Goal: Communication & Community: Answer question/provide support

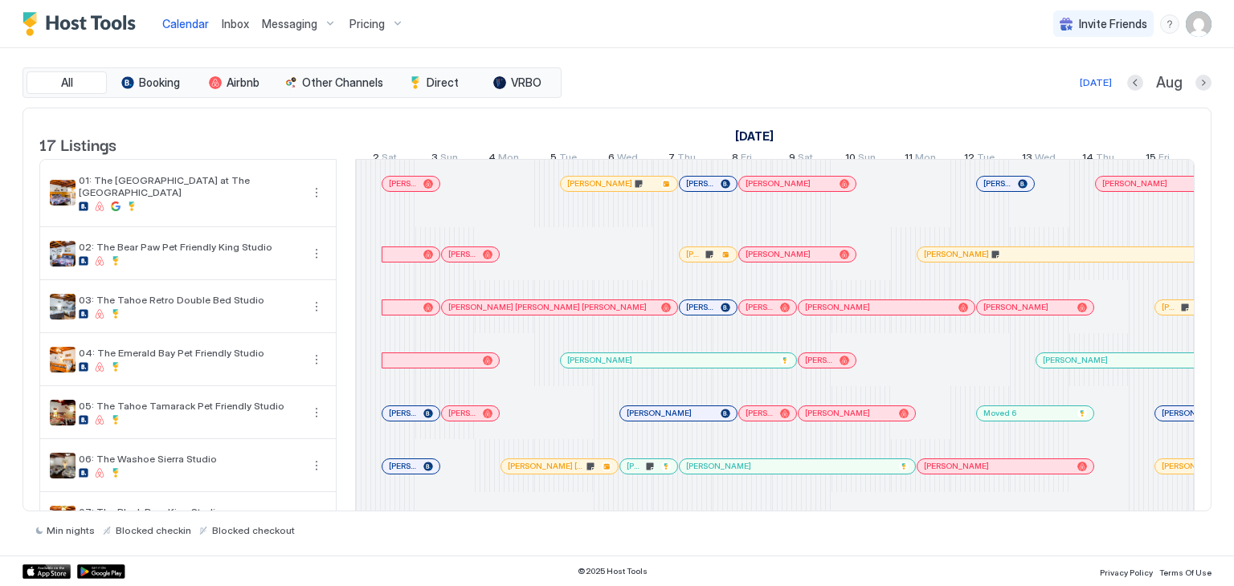
scroll to position [0, 893]
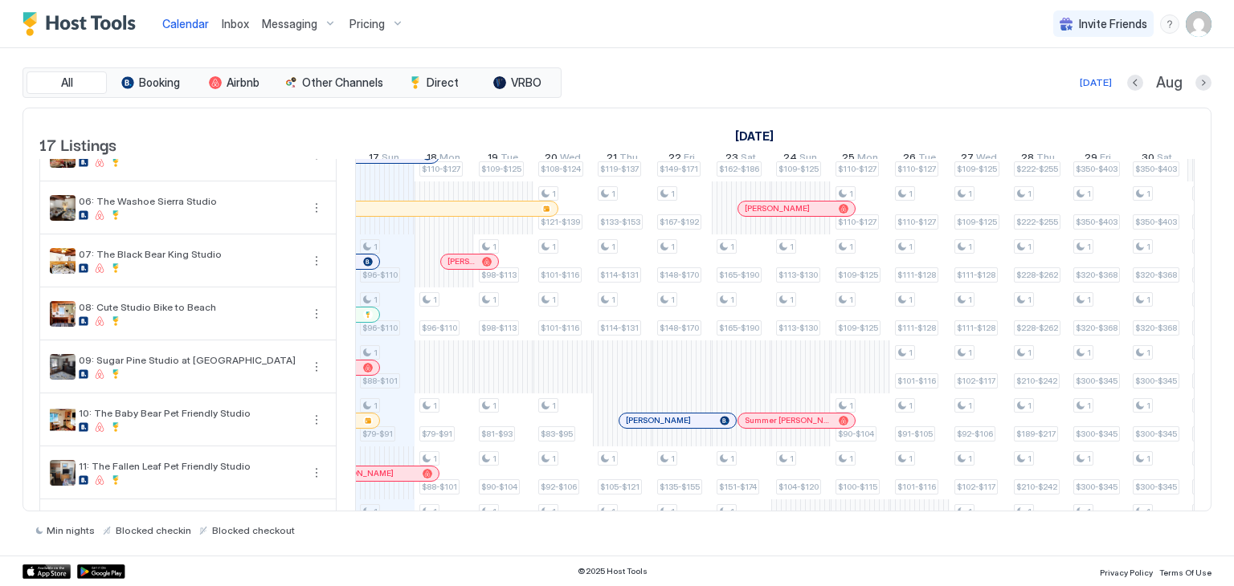
click at [240, 20] on span "Inbox" at bounding box center [235, 24] width 27 height 14
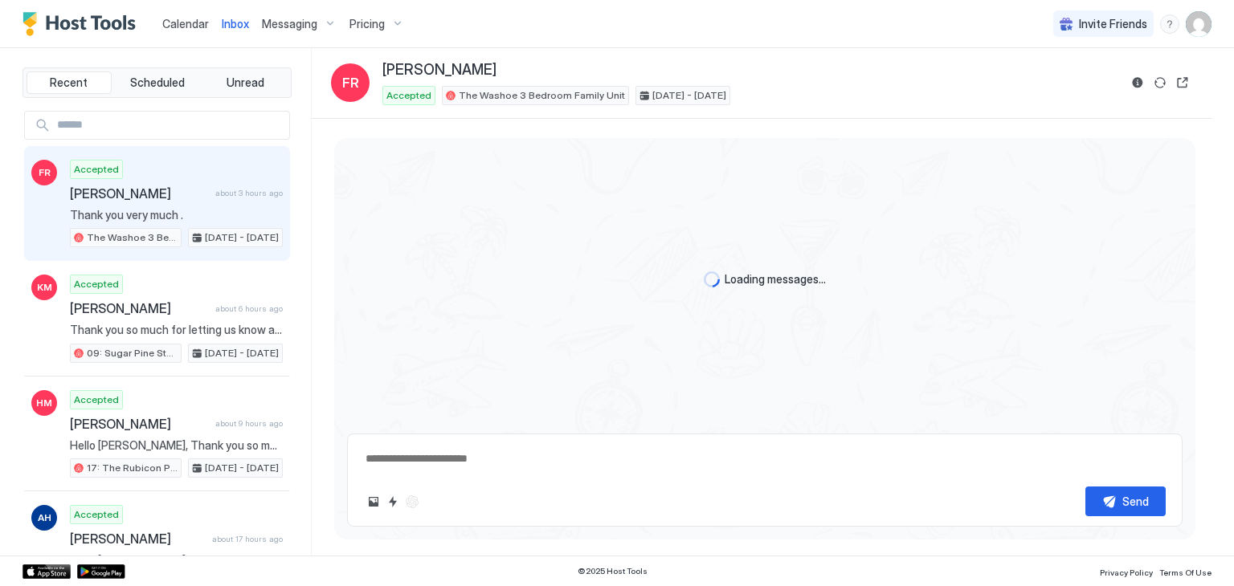
scroll to position [1642, 0]
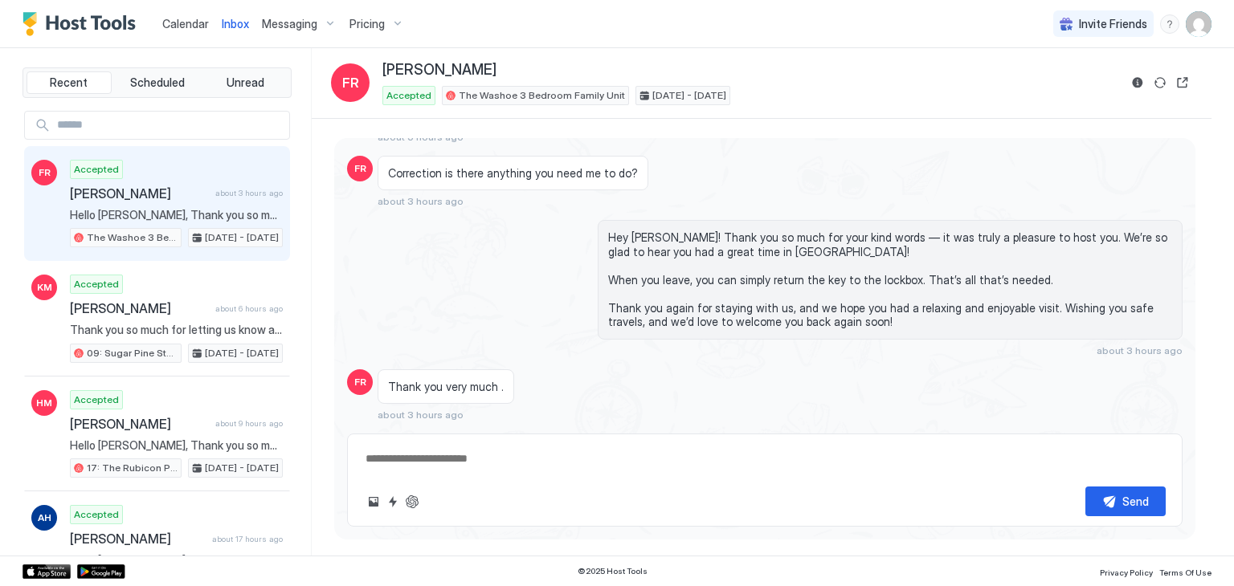
scroll to position [1587, 0]
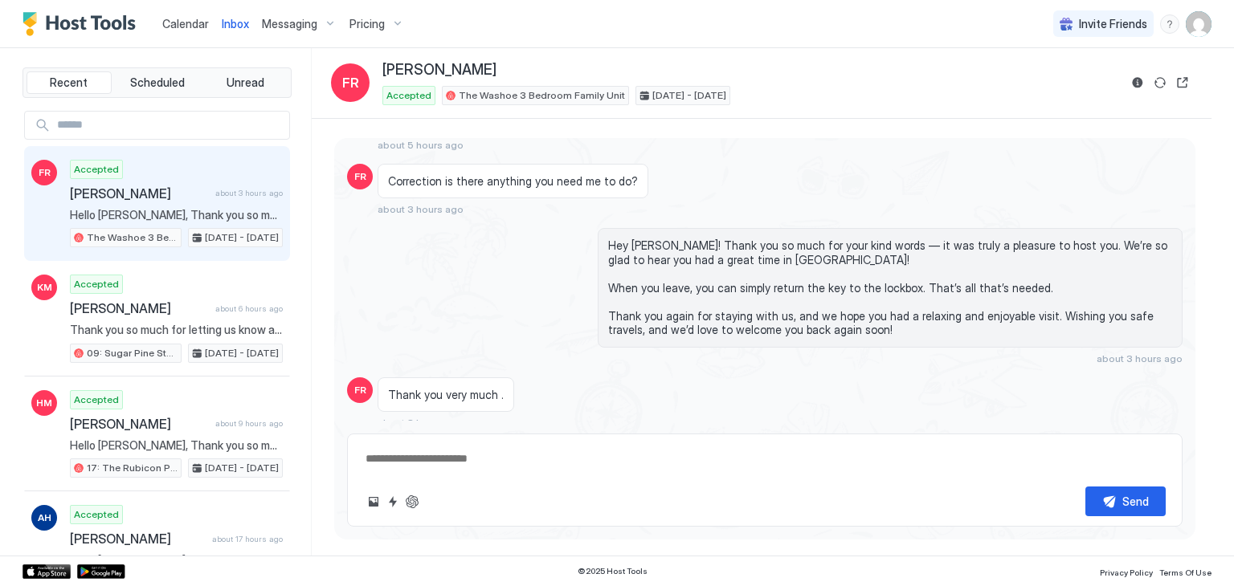
click at [661, 396] on div "Thank you very much . about 3 hours ago" at bounding box center [670, 404] width 585 height 52
type textarea "*"
